Goal: Find contact information: Find contact information

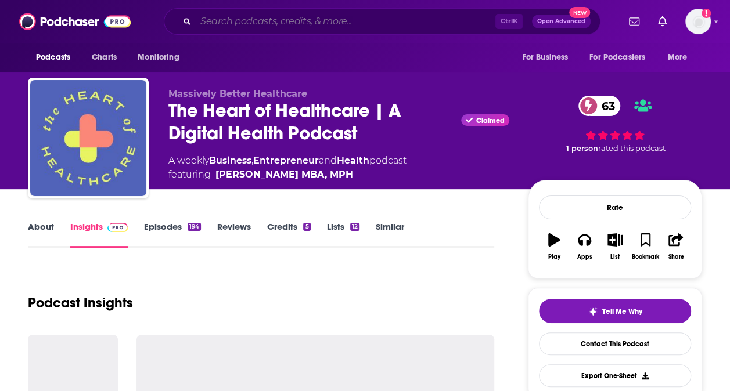
click at [374, 16] on input "Search podcasts, credits, & more..." at bounding box center [346, 21] width 300 height 19
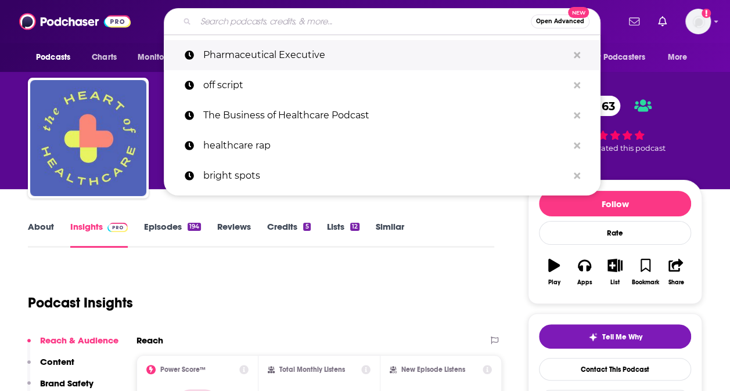
click at [306, 55] on p "Pharmaceutical Executive" at bounding box center [385, 55] width 365 height 30
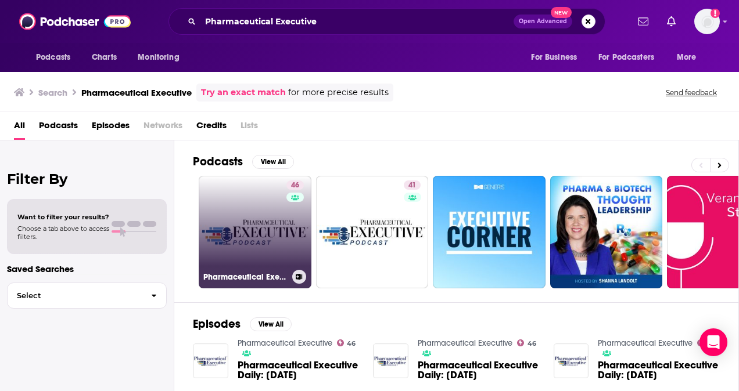
click at [243, 230] on link "46 Pharmaceutical Executive" at bounding box center [255, 232] width 113 height 113
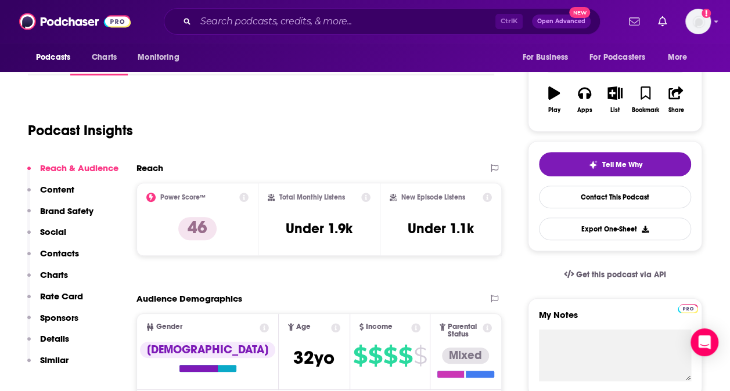
scroll to position [174, 0]
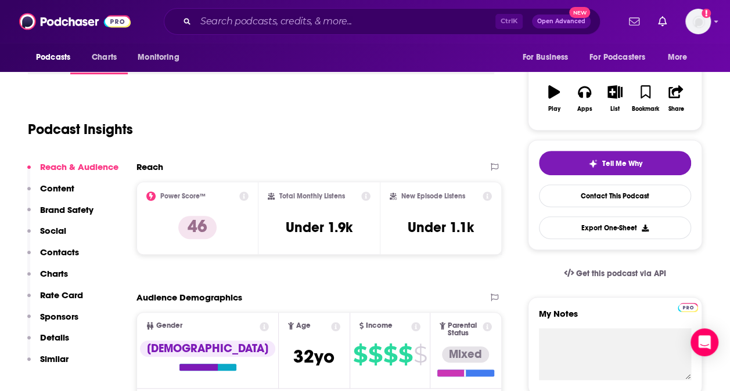
click at [368, 199] on icon at bounding box center [365, 196] width 9 height 9
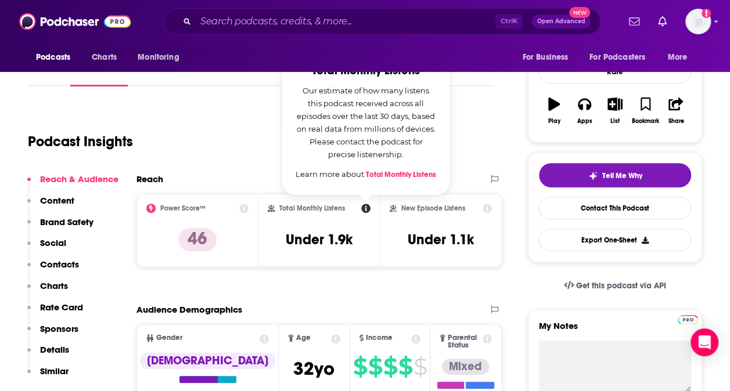
scroll to position [159, 0]
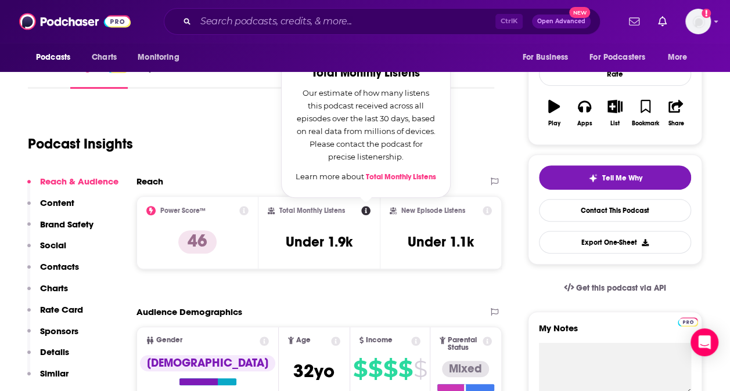
click at [255, 141] on div "Podcast Insights" at bounding box center [256, 136] width 457 height 59
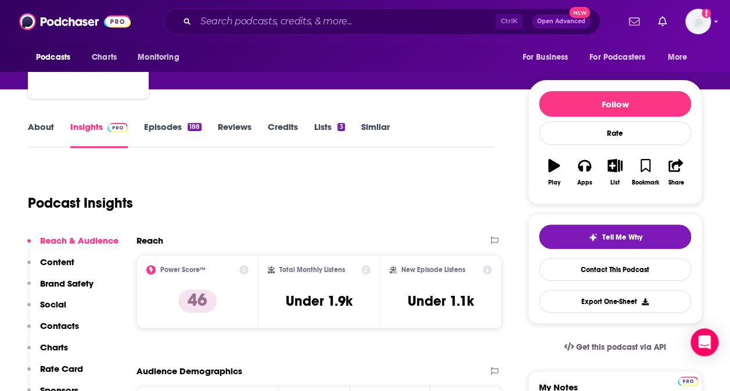
scroll to position [170, 0]
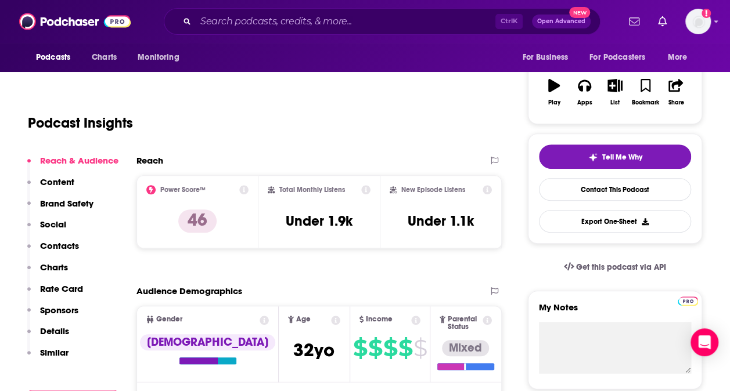
click at [53, 329] on p "Details" at bounding box center [54, 331] width 29 height 11
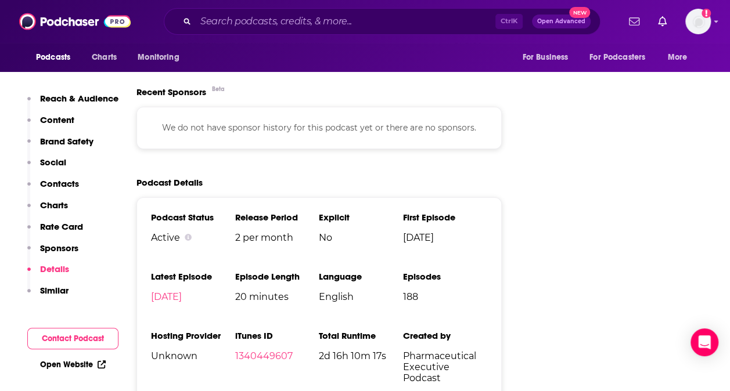
scroll to position [1860, 0]
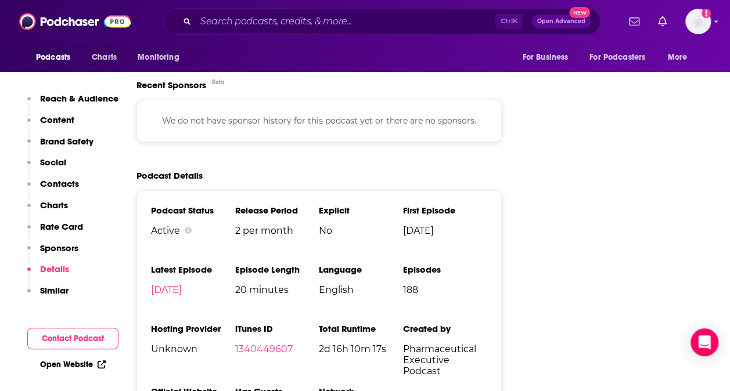
click at [86, 333] on button "Contact Podcast" at bounding box center [72, 338] width 91 height 21
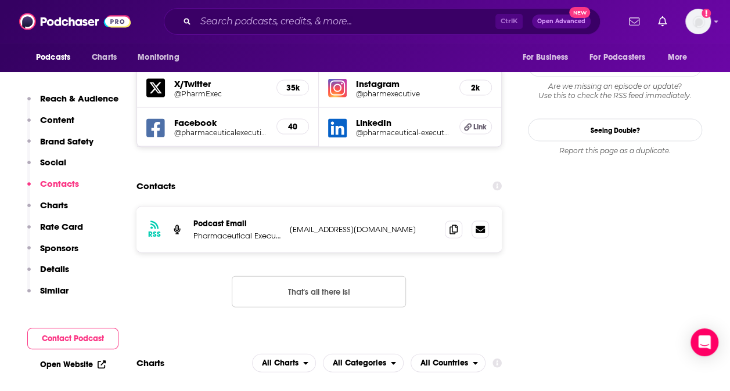
scroll to position [1105, 0]
